Goal: Information Seeking & Learning: Learn about a topic

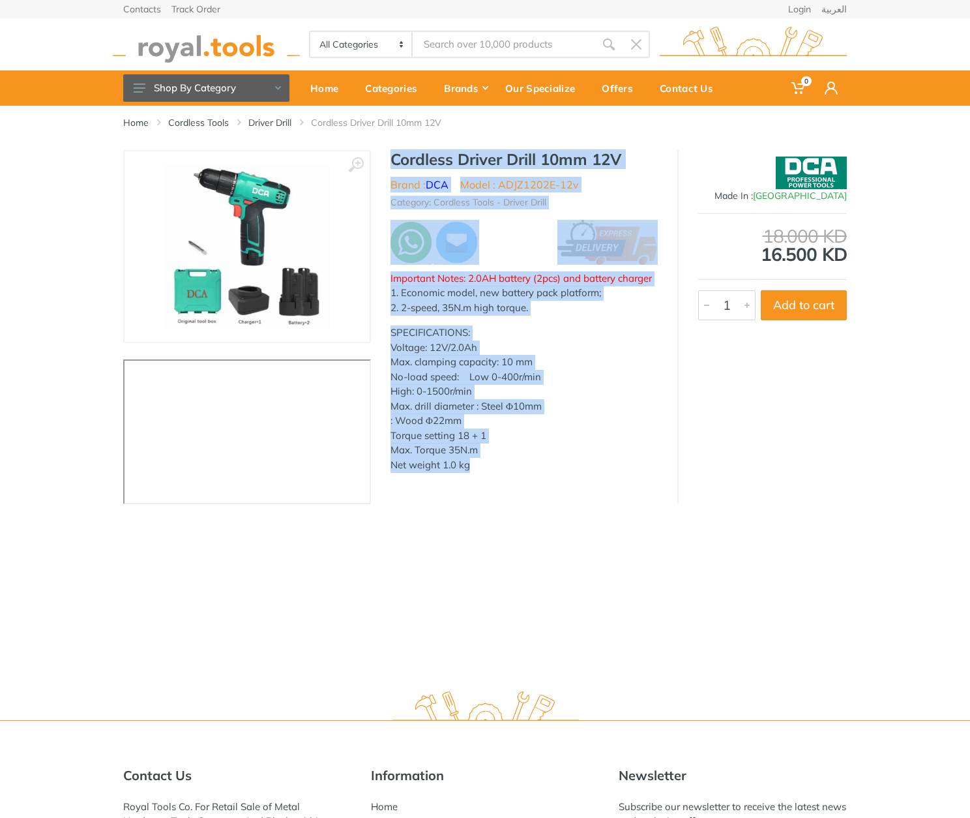
click at [587, 378] on p "SPECIFICATIONS: Voltage: 12V/2.0Ah Max. clamping capacity: 10 mm No-load speed:…" at bounding box center [524, 398] width 267 height 147
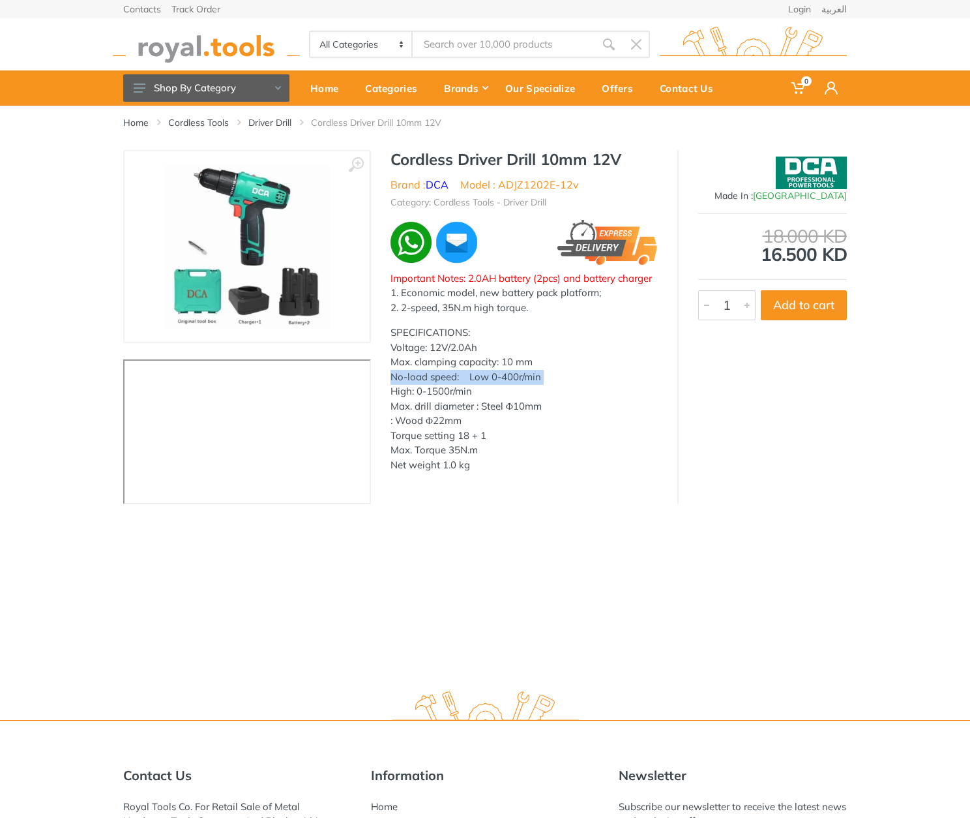
click at [587, 378] on p "SPECIFICATIONS: Voltage: 12V/2.0Ah Max. clamping capacity: 10 mm No-load speed:…" at bounding box center [524, 398] width 267 height 147
click at [415, 160] on h1 "Cordless Driver Drill 10mm 12V" at bounding box center [524, 159] width 267 height 19
drag, startPoint x: 415, startPoint y: 160, endPoint x: 612, endPoint y: 157, distance: 196.3
click at [612, 157] on h1 "Cordless Driver Drill 10mm 12V" at bounding box center [524, 159] width 267 height 19
copy h1 "Cordless Driver Drill 10mm 12V"
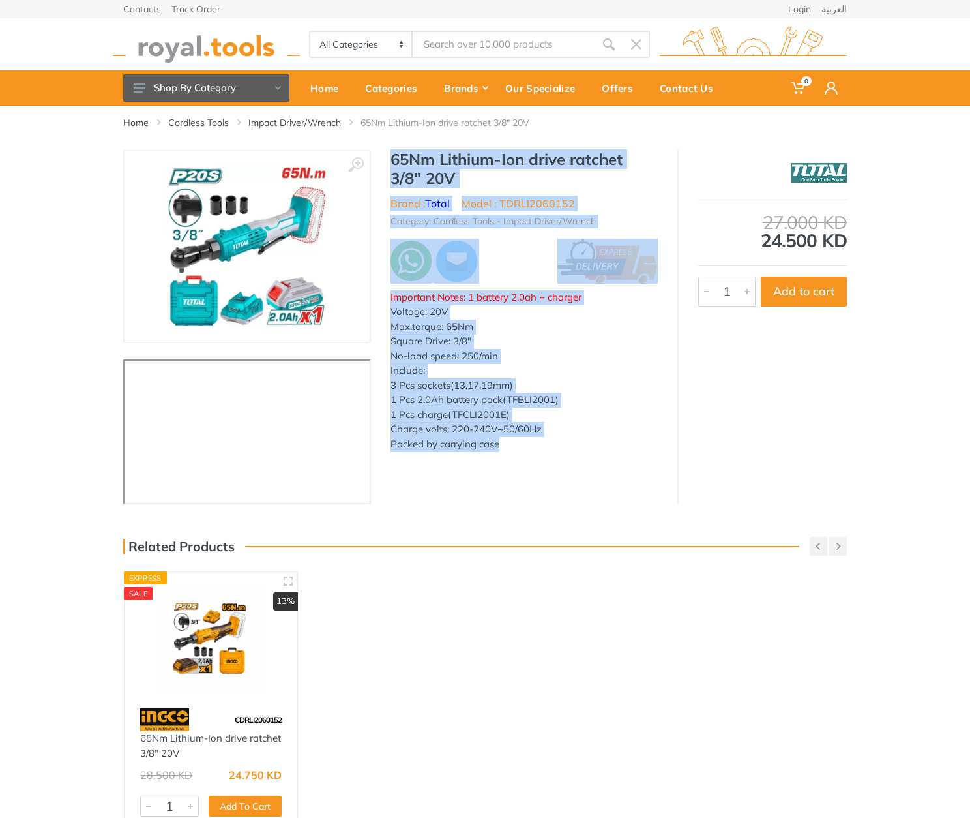
click at [558, 166] on h1 "65Nm Lithium-Ion drive ratchet 3/8" 20V" at bounding box center [524, 169] width 267 height 38
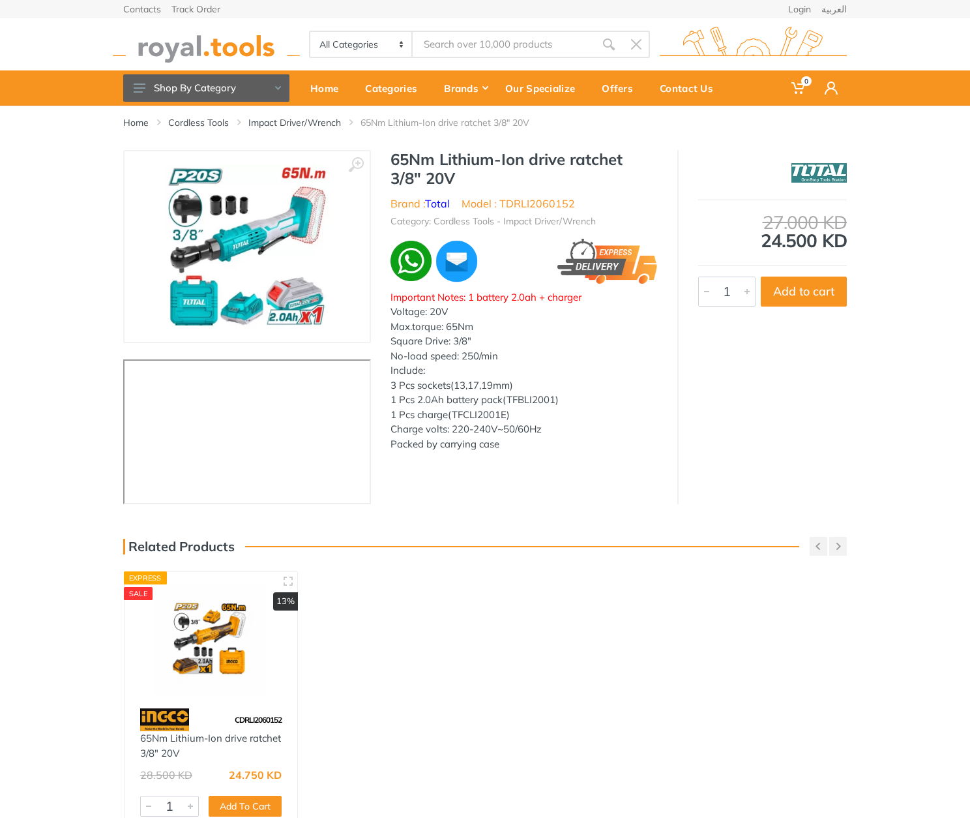
click at [408, 162] on h1 "65Nm Lithium-Ion drive ratchet 3/8" 20V" at bounding box center [524, 169] width 267 height 38
drag, startPoint x: 408, startPoint y: 162, endPoint x: 466, endPoint y: 177, distance: 60.0
click at [466, 177] on h1 "65Nm Lithium-Ion drive ratchet 3/8" 20V" at bounding box center [524, 169] width 267 height 38
copy div "65Nm Lithium-Ion drive ratchet 3/8" 20V"
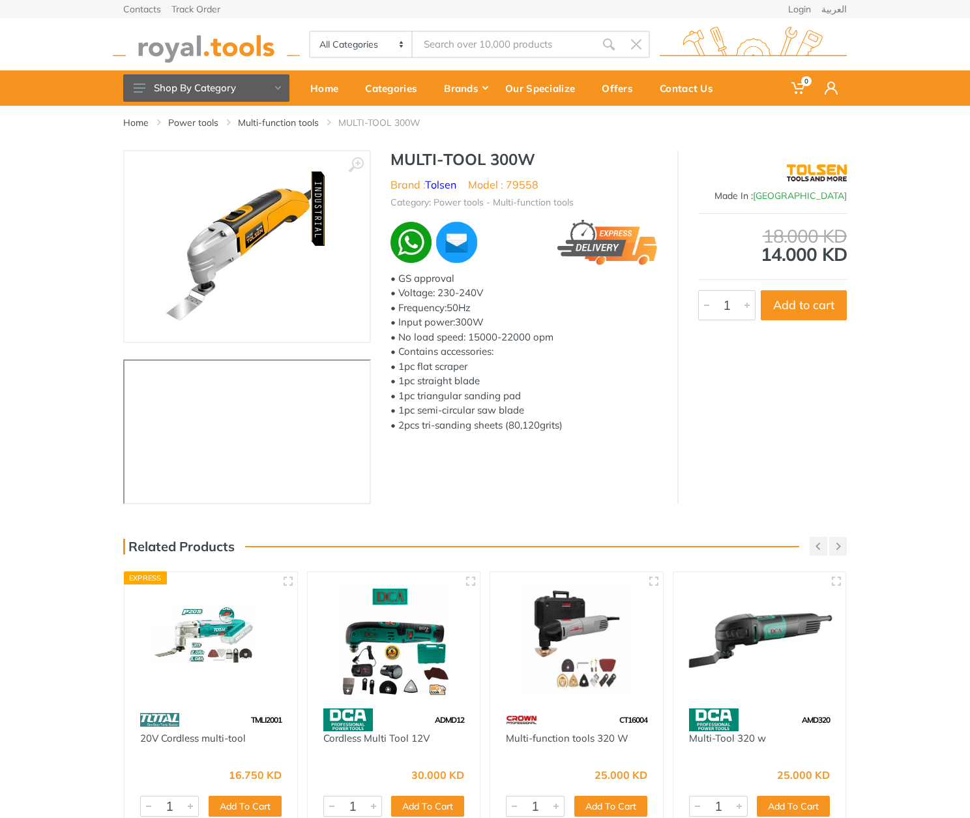
click at [515, 160] on h1 "MULTI-TOOL 300W" at bounding box center [524, 159] width 267 height 19
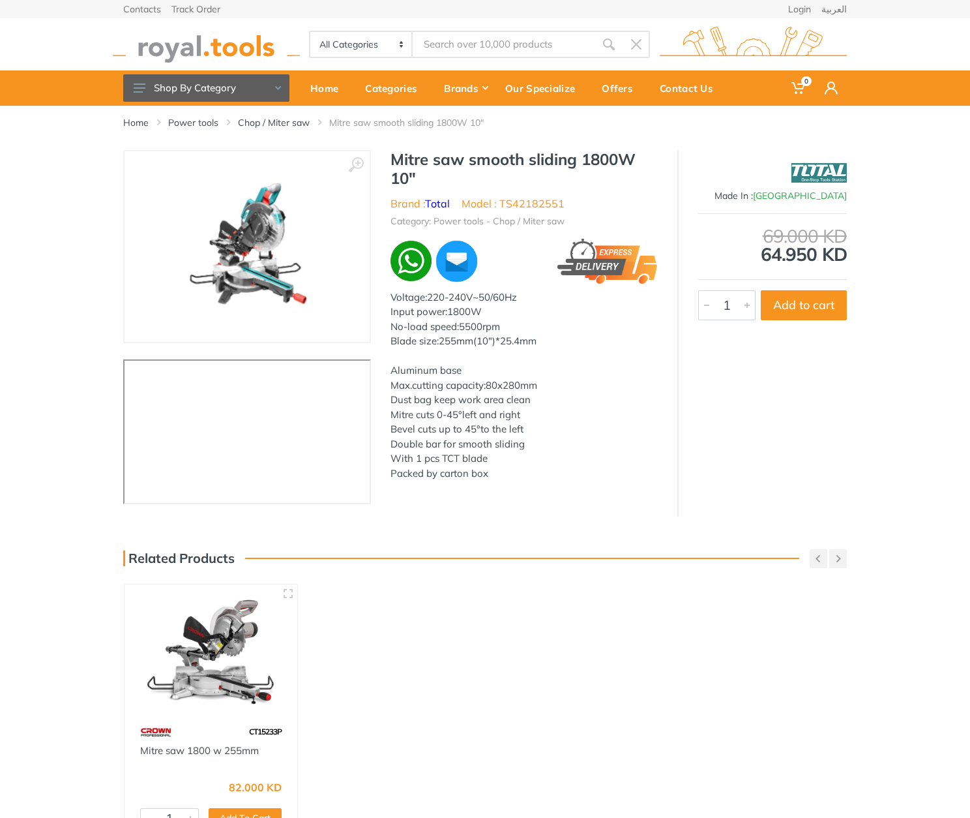
click at [405, 155] on h1 "Mitre saw smooth sliding 1800W 10"" at bounding box center [524, 169] width 267 height 38
drag, startPoint x: 0, startPoint y: 0, endPoint x: 415, endPoint y: 176, distance: 450.6
click at [415, 176] on h1 "Mitre saw smooth sliding 1800W 10"" at bounding box center [524, 169] width 267 height 38
copy div "Mitre saw smooth sliding 1800W 10""
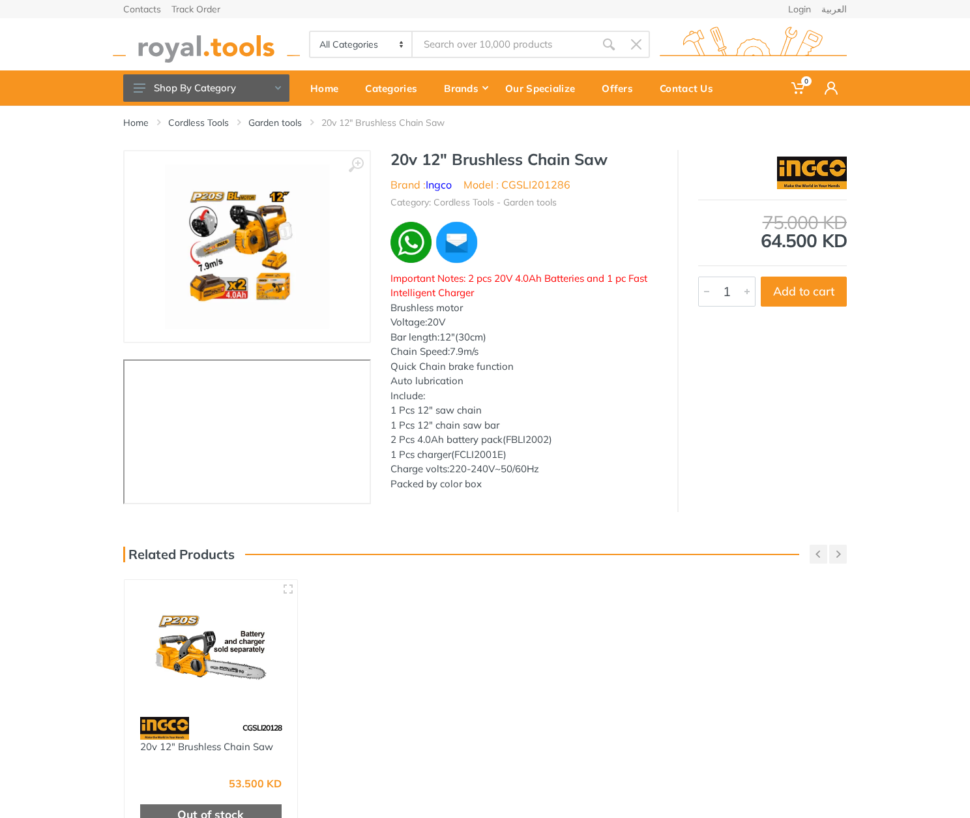
click at [395, 158] on h1 "20v 12" Brushless Chain Saw" at bounding box center [524, 159] width 267 height 19
drag, startPoint x: 395, startPoint y: 158, endPoint x: 602, endPoint y: 157, distance: 206.8
click at [602, 157] on h1 "20v 12" Brushless Chain Saw" at bounding box center [524, 159] width 267 height 19
copy h1 "20v 12" Brushless Chain Saw"
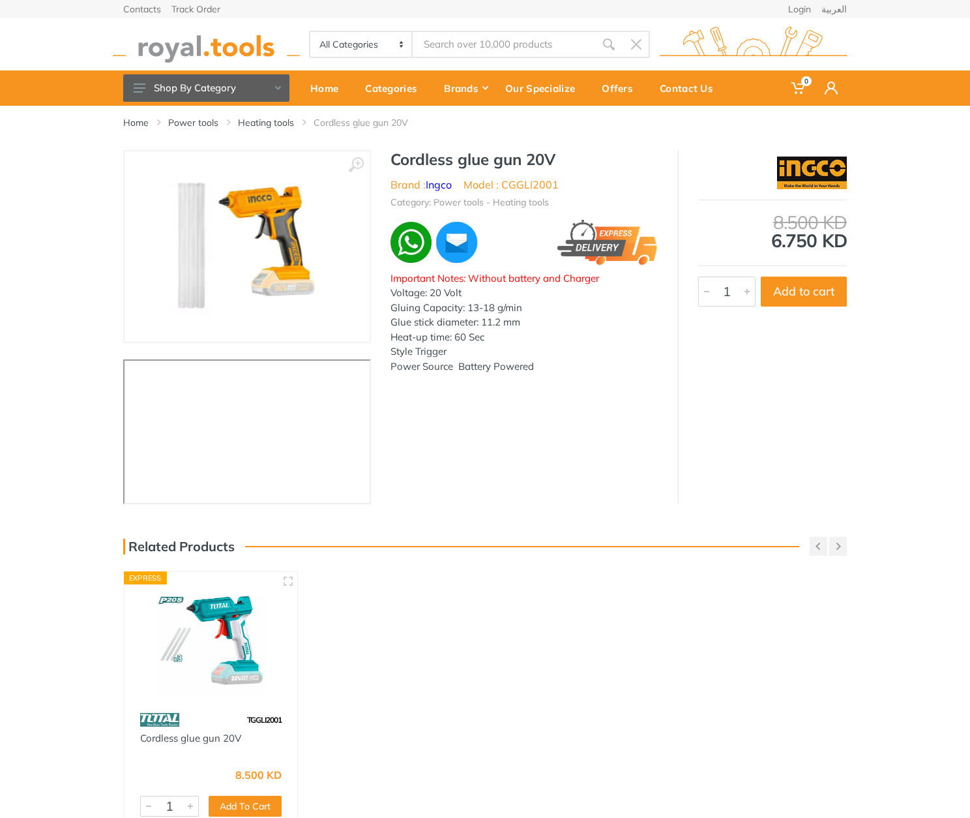
click at [408, 151] on h1 "Cordless glue gun 20V" at bounding box center [524, 159] width 267 height 19
drag, startPoint x: 408, startPoint y: 151, endPoint x: 530, endPoint y: 152, distance: 122.6
click at [530, 152] on h1 "Cordless glue gun 20V" at bounding box center [524, 159] width 267 height 19
copy h1 "Cordless glue gun 20V"
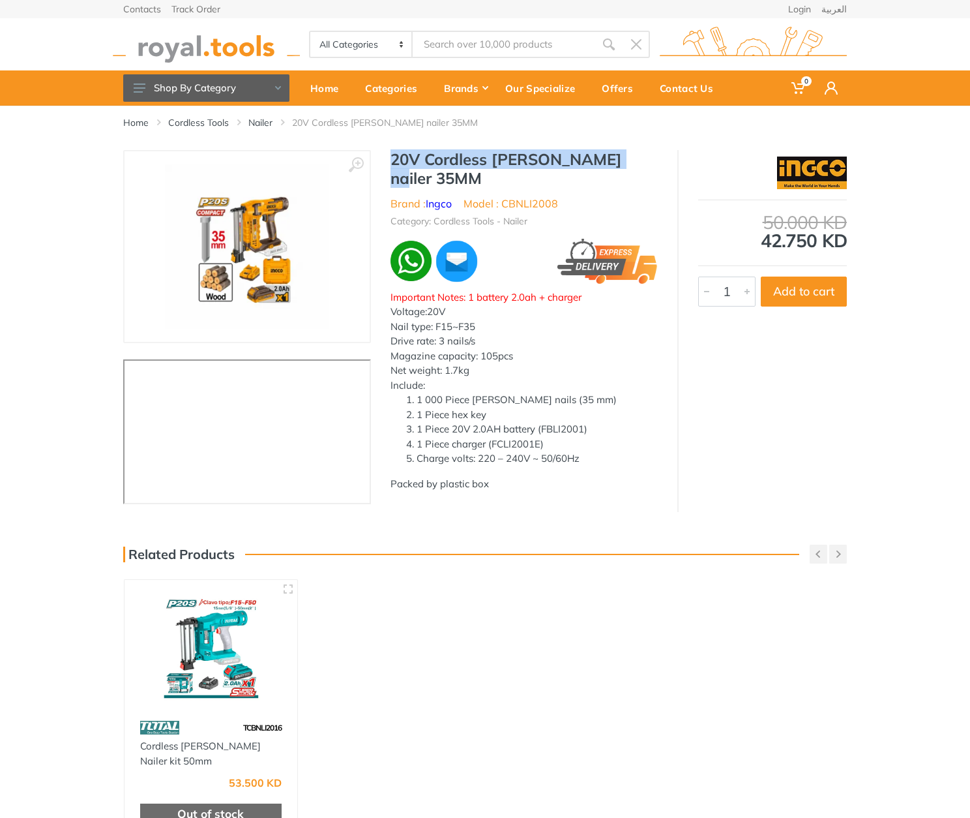
click at [596, 153] on h1 "20V Cordless brad nailer 35MM" at bounding box center [524, 169] width 267 height 38
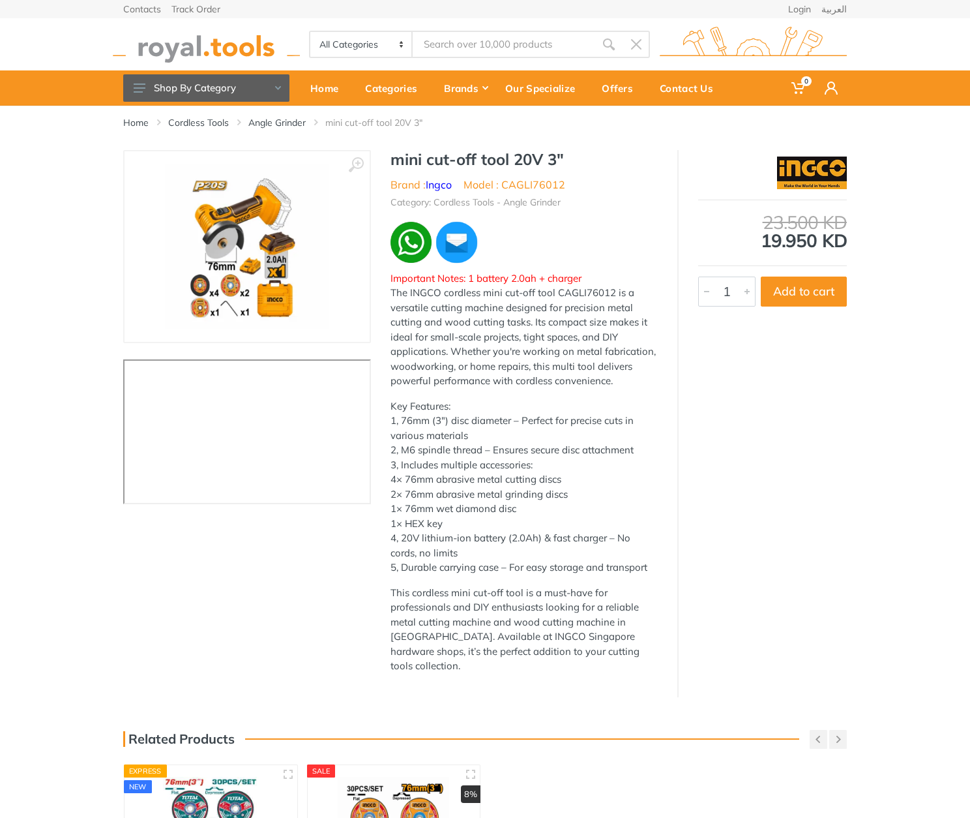
click at [404, 152] on h1 "mini cut-off tool 20V 3"" at bounding box center [524, 159] width 267 height 19
drag, startPoint x: 404, startPoint y: 152, endPoint x: 569, endPoint y: 159, distance: 165.2
click at [569, 159] on h1 "mini cut-off tool 20V 3"" at bounding box center [524, 159] width 267 height 19
copy div "mini cut-off tool 20V 3""
